Goal: Navigation & Orientation: Find specific page/section

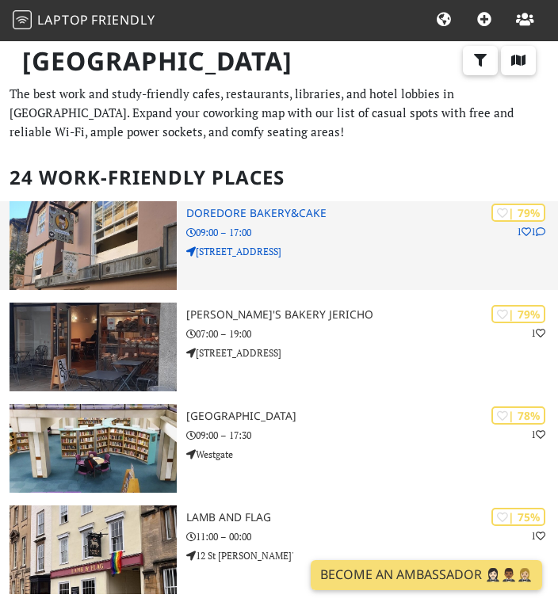
click at [307, 216] on h3 "DoreDore Bakery&Cake" at bounding box center [372, 213] width 372 height 13
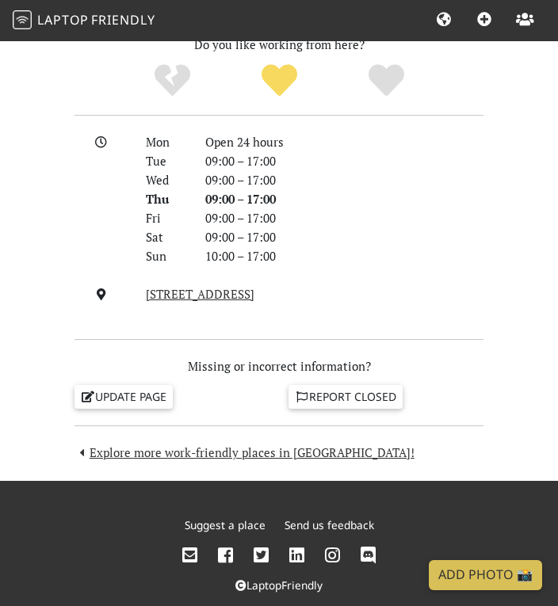
scroll to position [1507, 0]
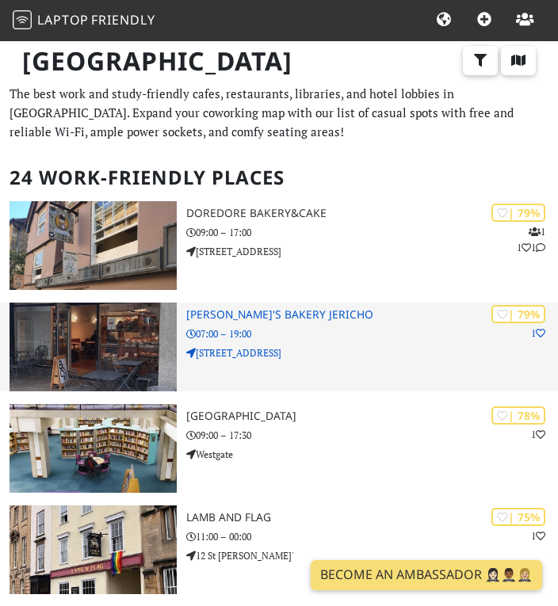
click at [300, 326] on div "| 79% 1 GAIL's Bakery Jericho 07:00 – 19:00 21-22 Little Clarendon Street" at bounding box center [372, 347] width 372 height 89
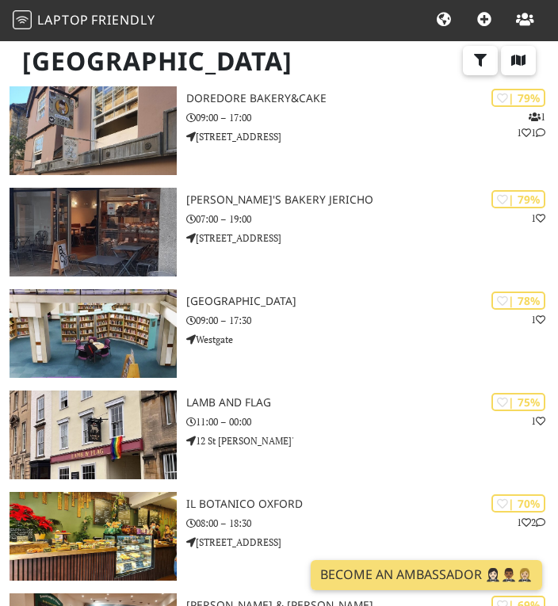
scroll to position [119, 0]
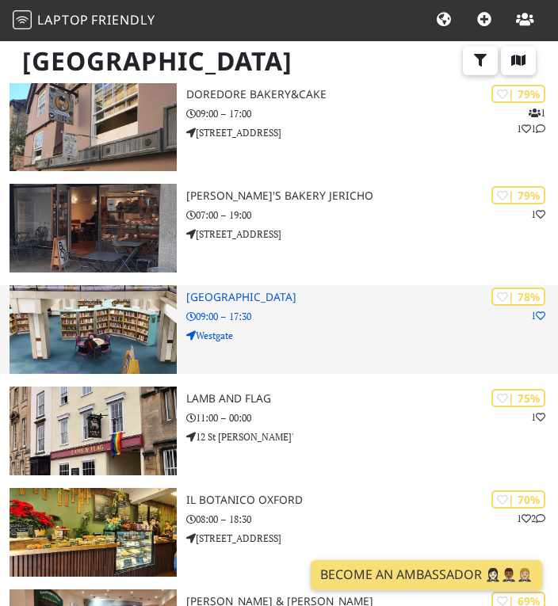
click at [226, 292] on h3 "Oxfordshire County Library" at bounding box center [372, 297] width 372 height 13
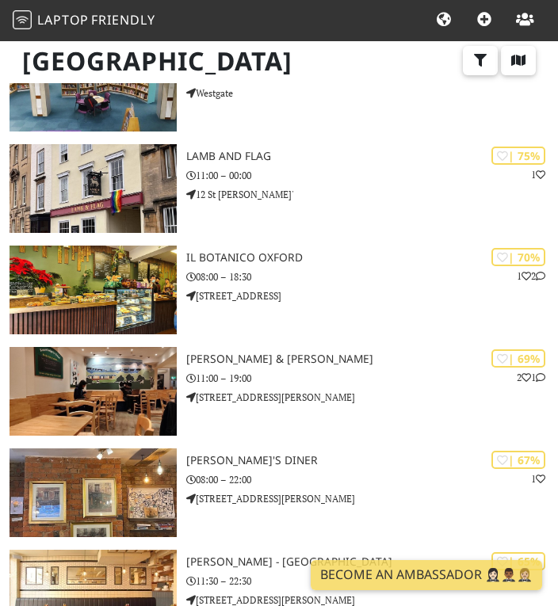
scroll to position [470, 0]
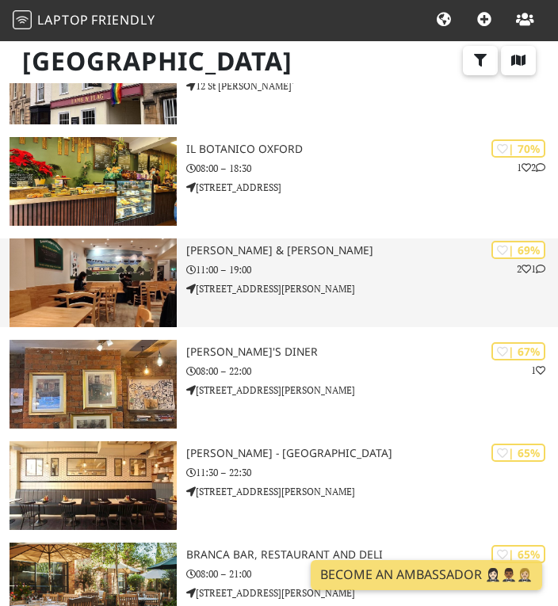
click at [227, 294] on p "104 Cowley Road" at bounding box center [372, 288] width 372 height 15
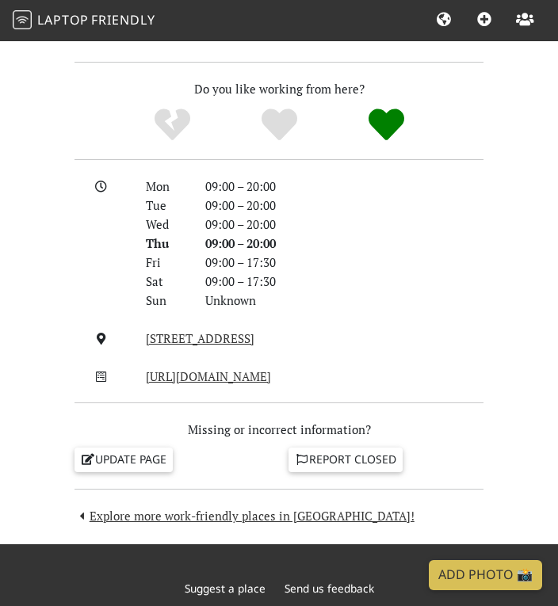
scroll to position [1378, 0]
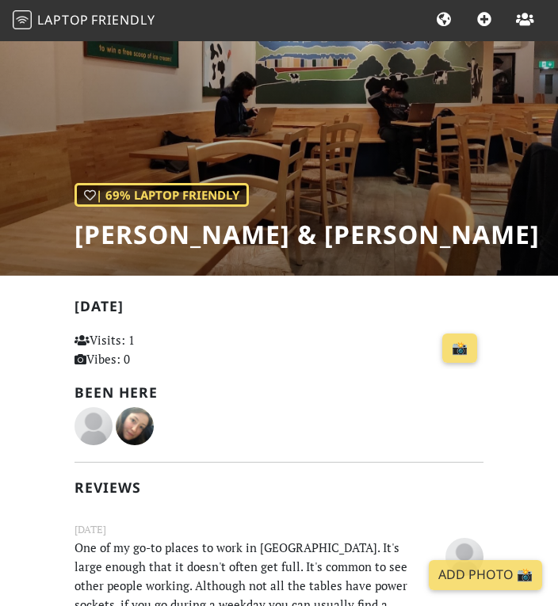
scroll to position [90, 0]
